Goal: Task Accomplishment & Management: Manage account settings

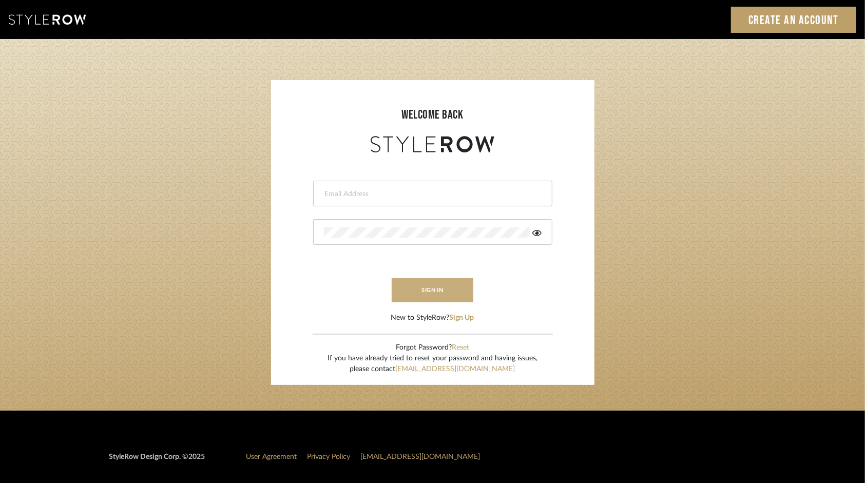
type input "[PERSON_NAME][EMAIL_ADDRESS][DOMAIN_NAME]"
click at [439, 289] on button "sign in" at bounding box center [432, 290] width 82 height 24
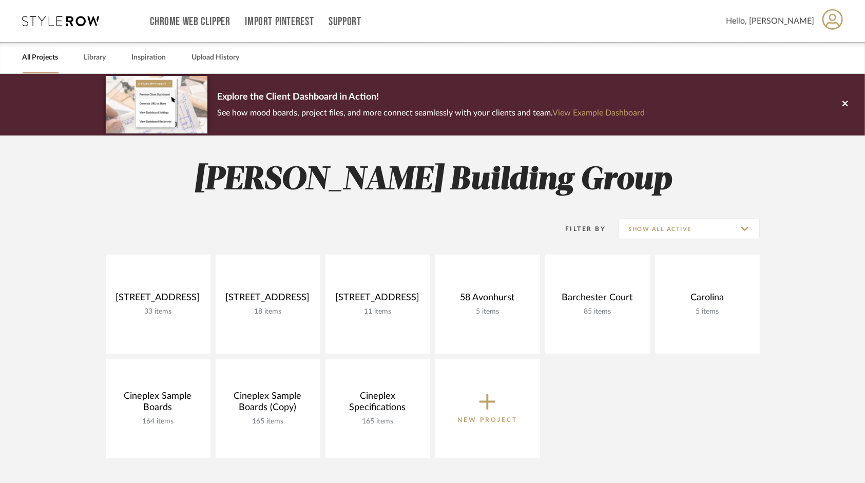
click at [781, 18] on span "Hello, [PERSON_NAME]" at bounding box center [770, 21] width 88 height 12
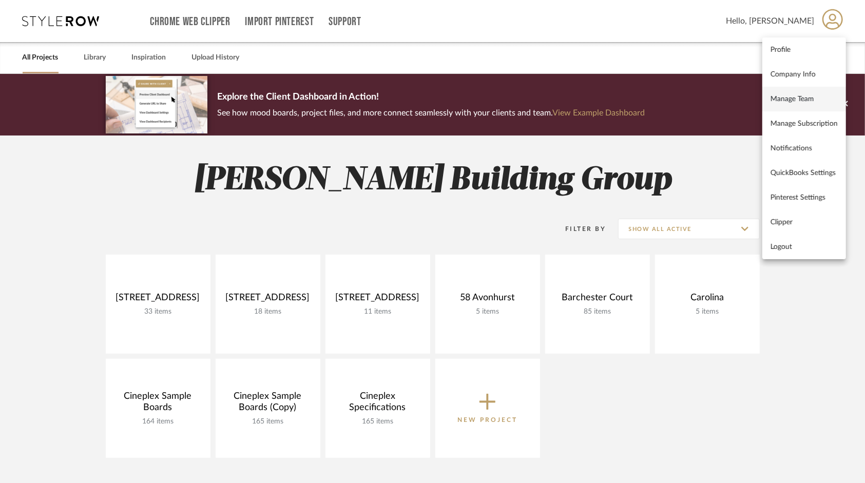
click at [828, 96] on span "Manage Team" at bounding box center [803, 98] width 67 height 9
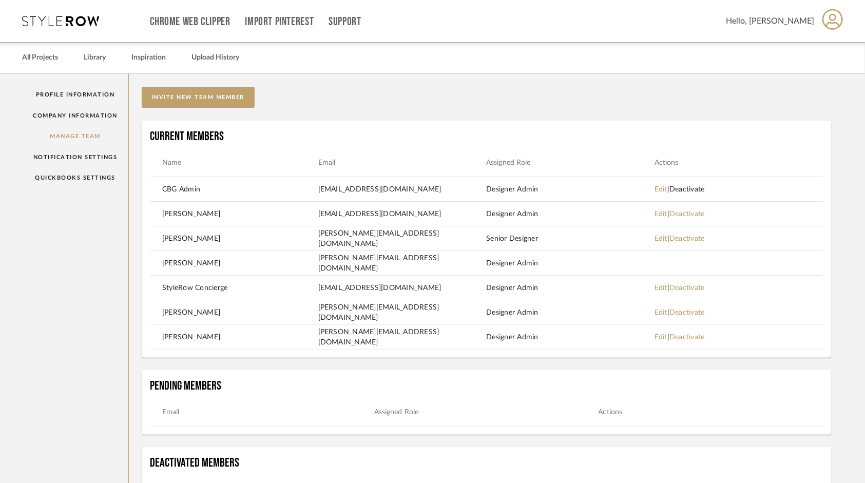
click at [687, 188] on link "Deactivate" at bounding box center [686, 189] width 35 height 7
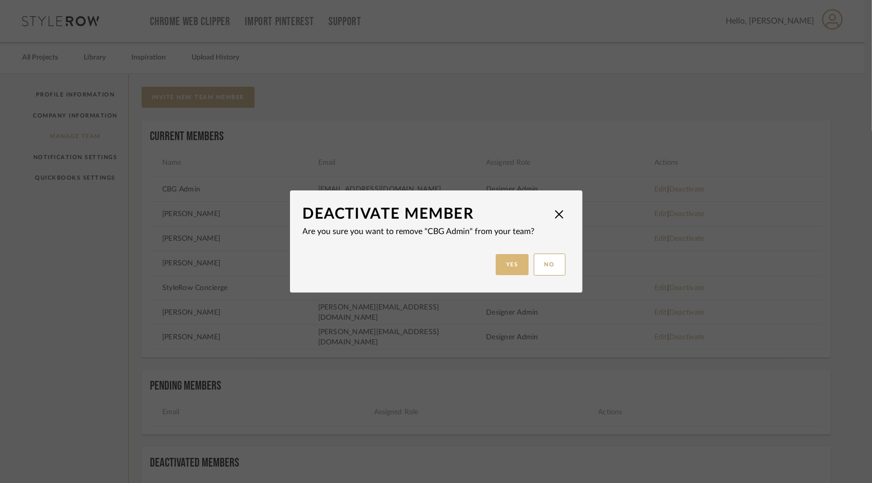
click at [497, 263] on button "Yes" at bounding box center [512, 264] width 33 height 21
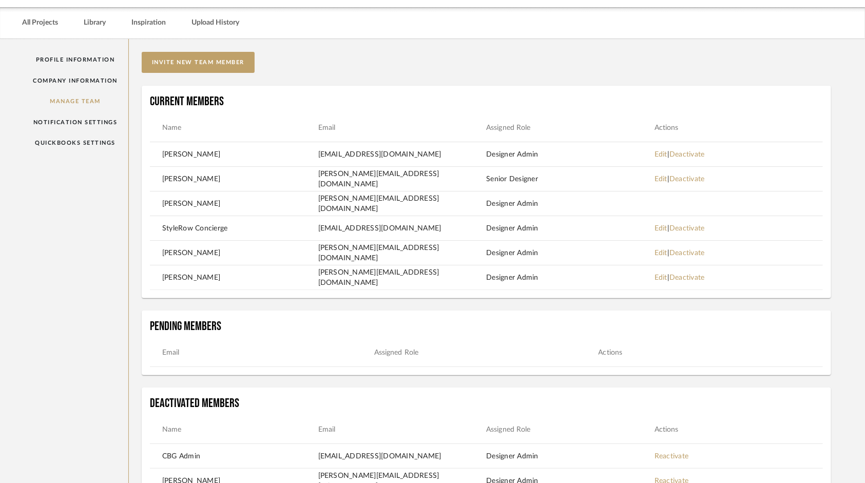
scroll to position [51, 0]
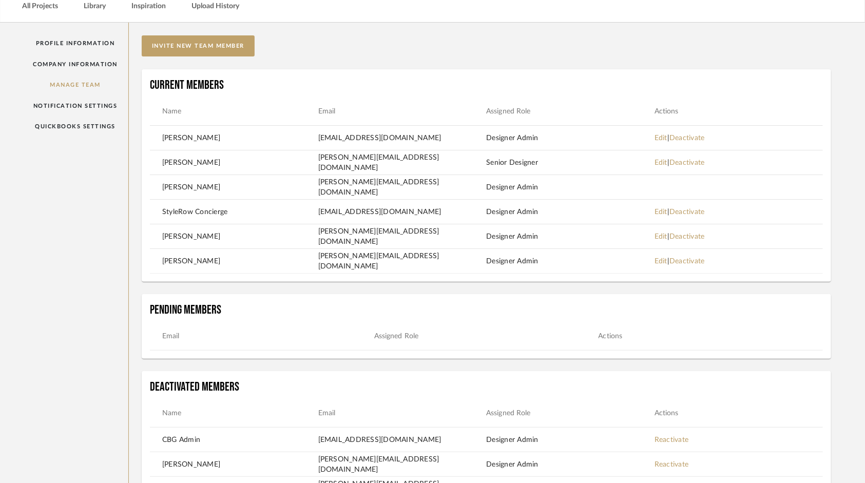
click at [272, 346] on mat-header-row "Email Assigned Role Actions" at bounding box center [486, 336] width 673 height 29
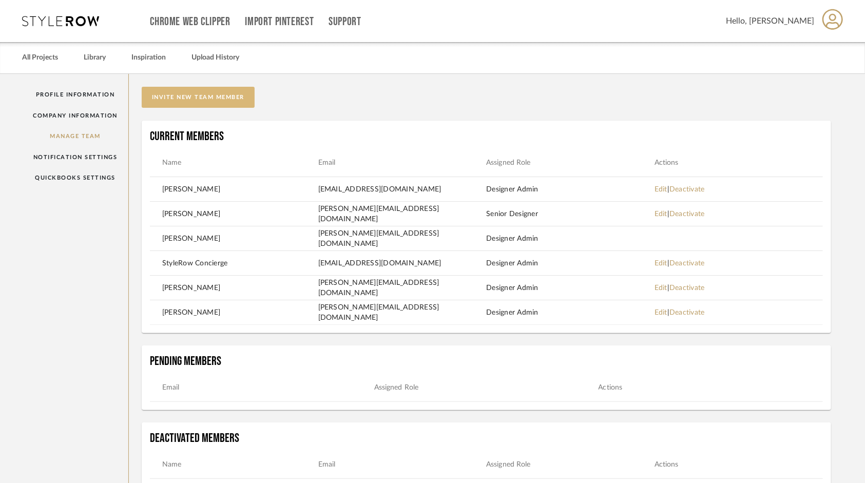
click at [203, 102] on button "invite new team member" at bounding box center [198, 97] width 113 height 21
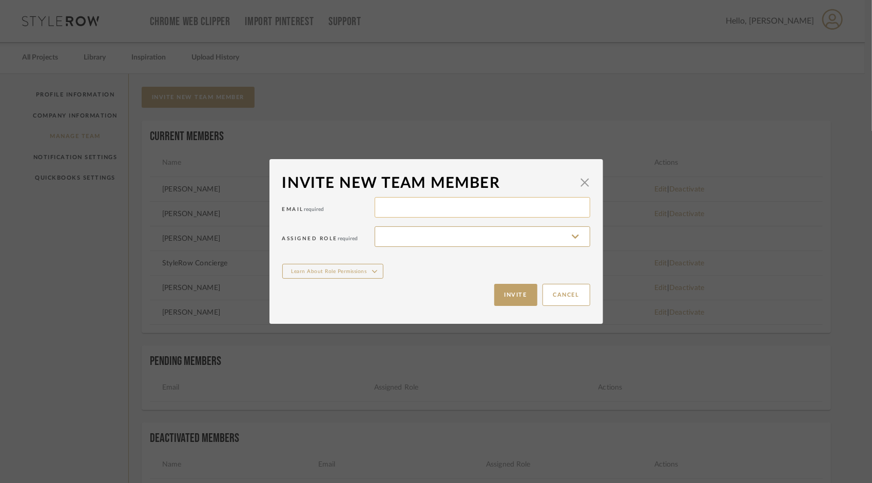
click at [423, 199] on input at bounding box center [482, 207] width 215 height 21
type input "[PERSON_NAME][EMAIL_ADDRESS][DOMAIN_NAME]"
click at [435, 234] on input at bounding box center [482, 236] width 215 height 21
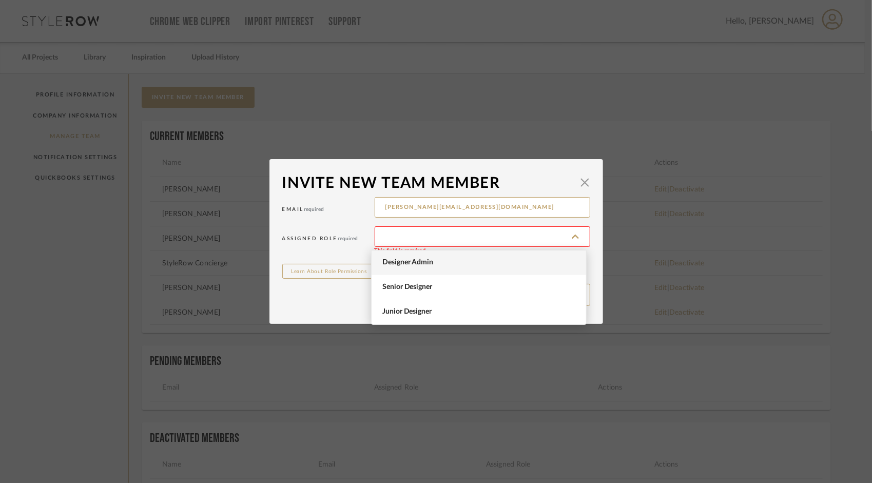
click at [445, 260] on span "Designer Admin" at bounding box center [479, 262] width 195 height 9
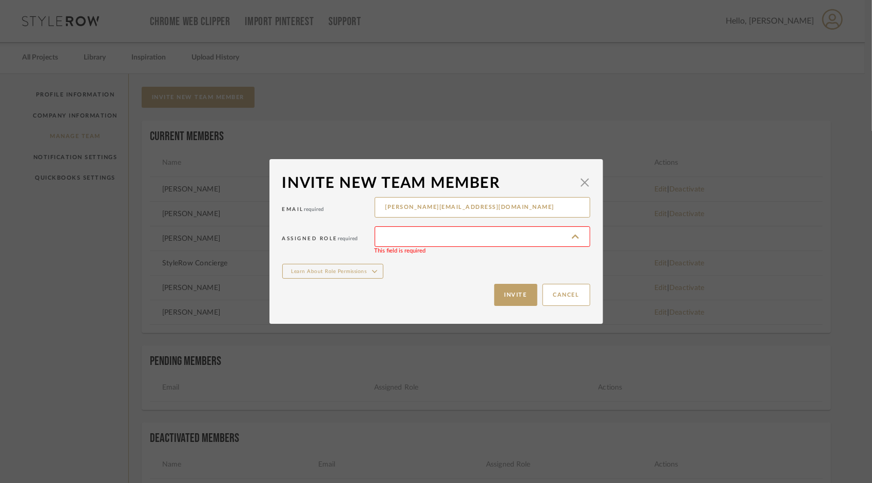
type input "Designer Admin"
click at [506, 288] on button "Invite" at bounding box center [515, 295] width 43 height 22
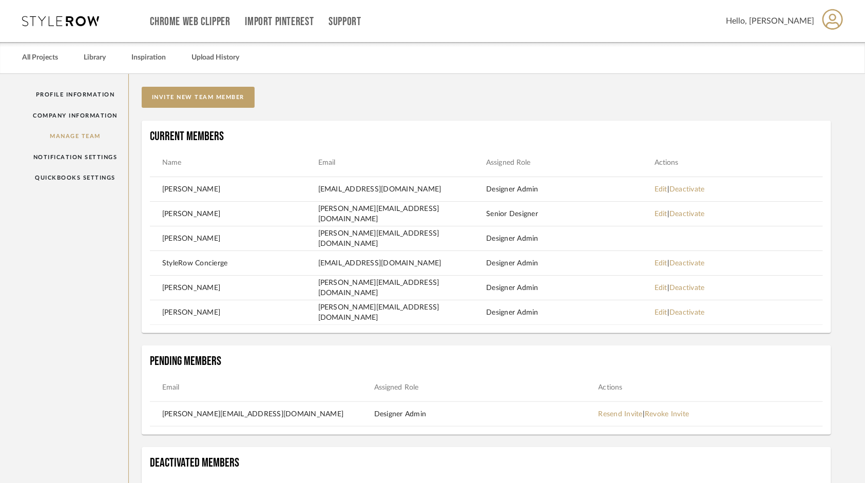
click at [18, 196] on div "Profile Information Company Information Manage Team Notification Settings Quick…" at bounding box center [432, 373] width 851 height 598
